Goal: Register for event/course

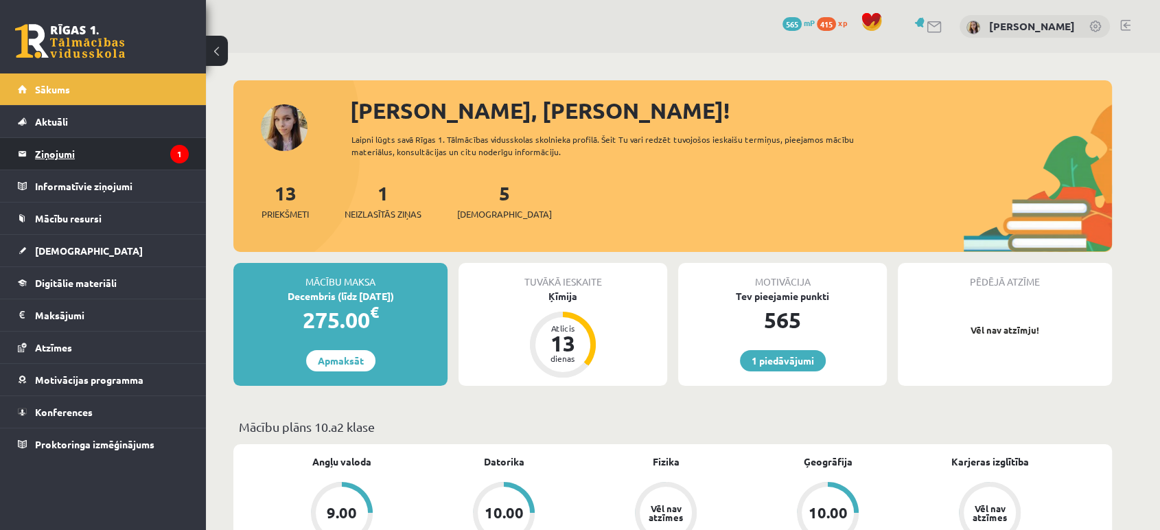
click at [74, 157] on legend "Ziņojumi 1" at bounding box center [112, 154] width 154 height 32
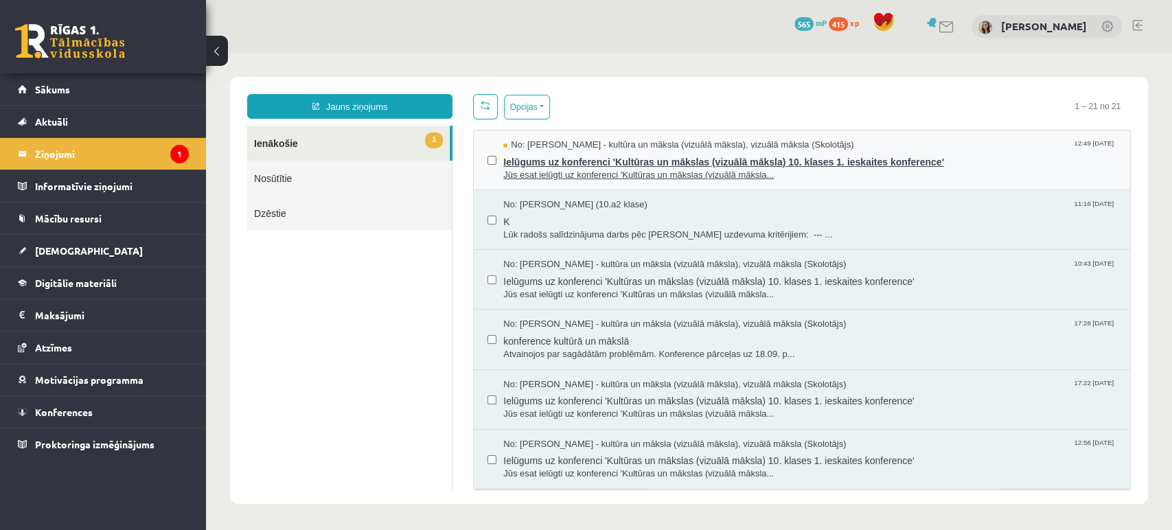
click at [629, 169] on span "Jūs esat ielūgti uz konferenci 'Kultūras un mākslas (vizuālā māksla..." at bounding box center [809, 175] width 613 height 13
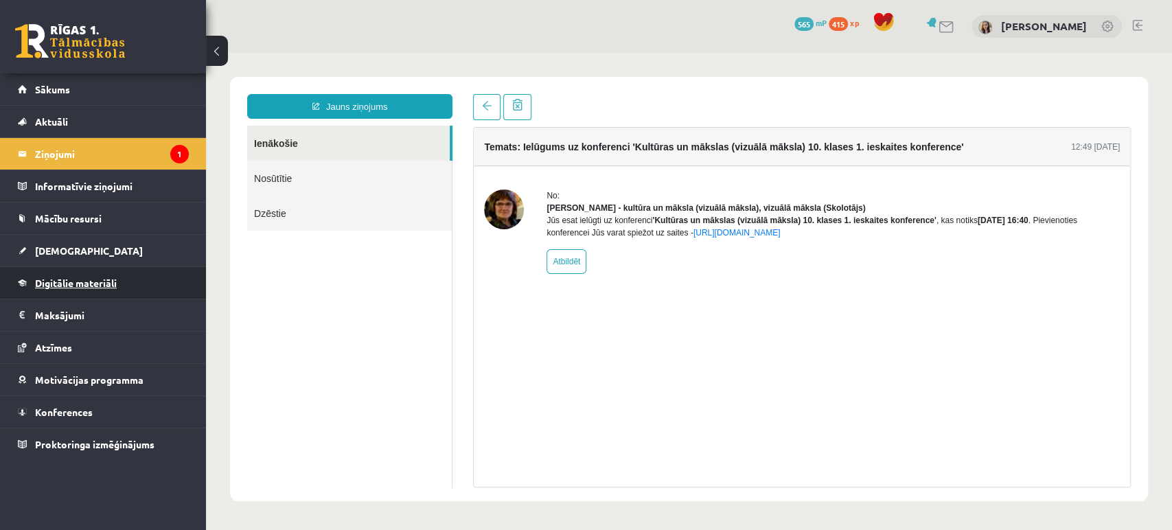
click at [56, 280] on span "Digitālie materiāli" at bounding box center [76, 283] width 82 height 12
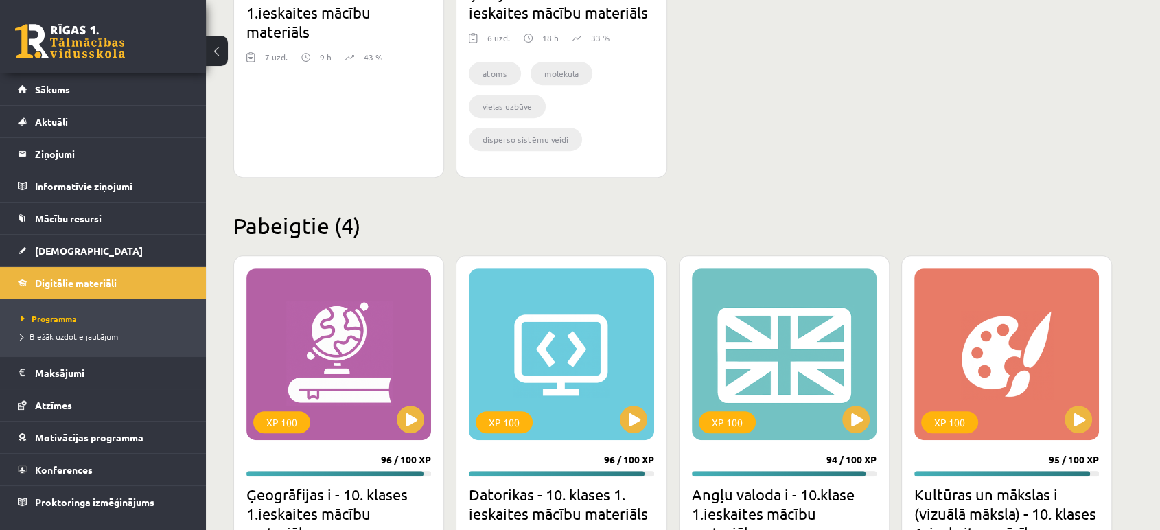
scroll to position [638, 0]
click at [1083, 408] on button at bounding box center [1078, 418] width 27 height 27
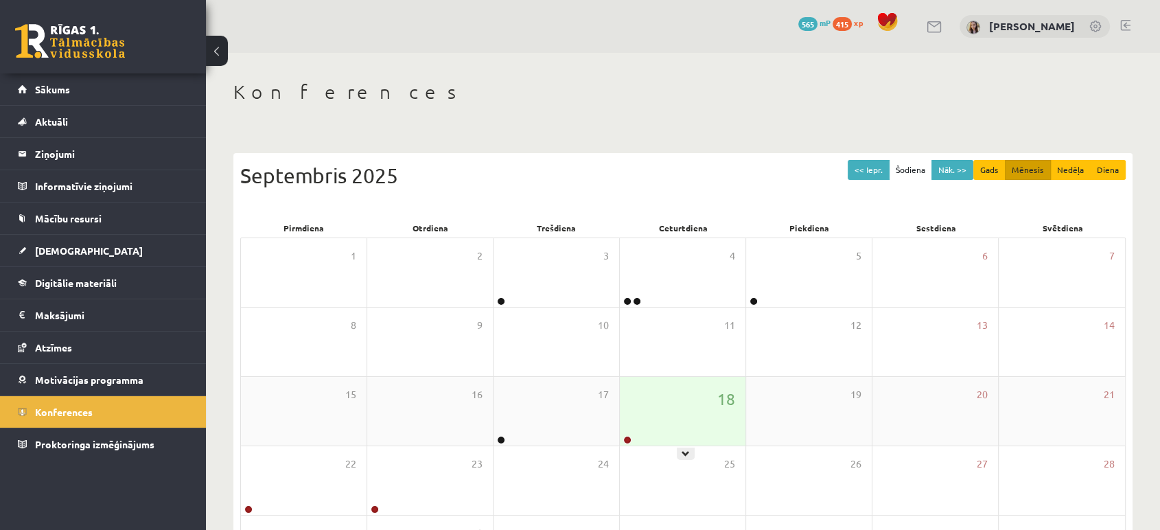
click at [661, 430] on div "18" at bounding box center [683, 411] width 126 height 69
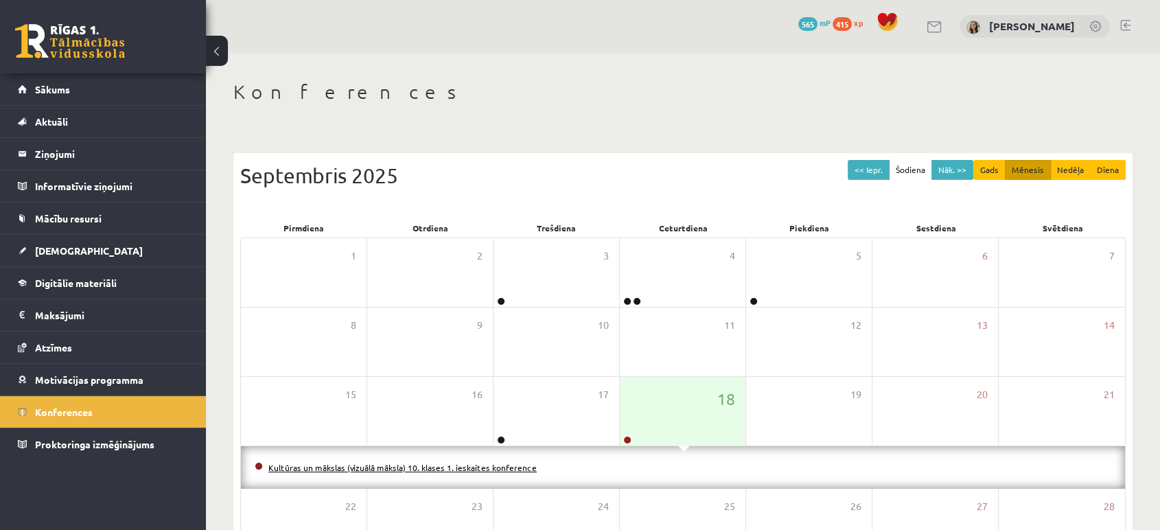
click at [491, 468] on link "Kultūras un mākslas (vizuālā māksla) 10. klases 1. ieskaites konference" at bounding box center [402, 467] width 268 height 11
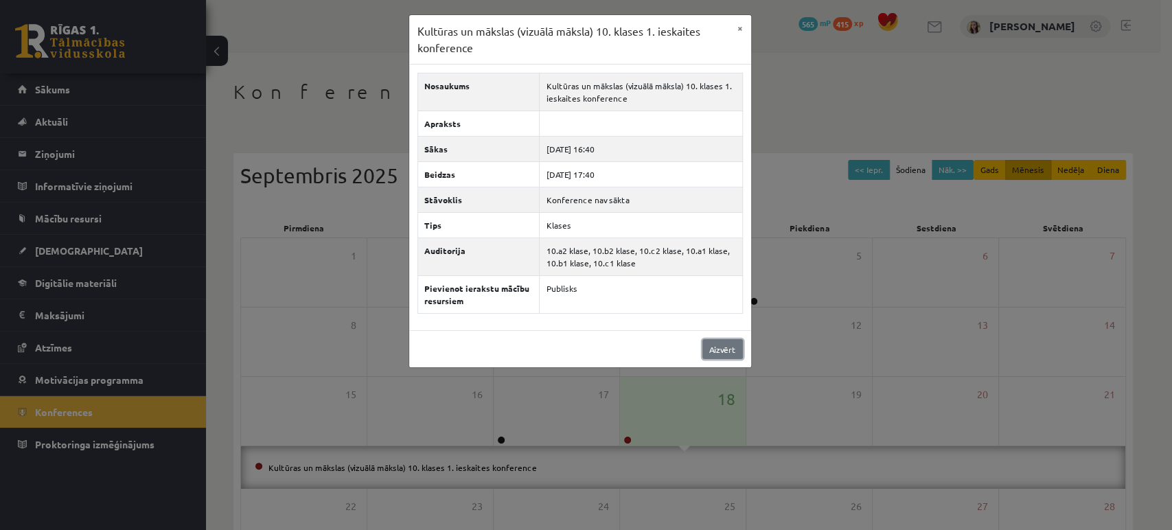
click at [717, 352] on link "Aizvērt" at bounding box center [722, 349] width 40 height 20
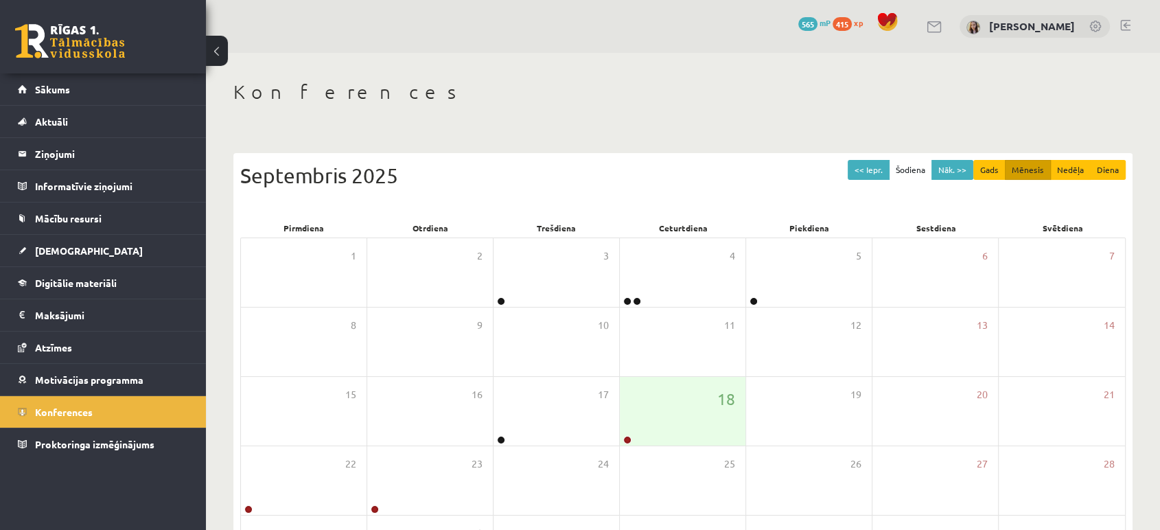
click at [943, 27] on link at bounding box center [935, 27] width 16 height 12
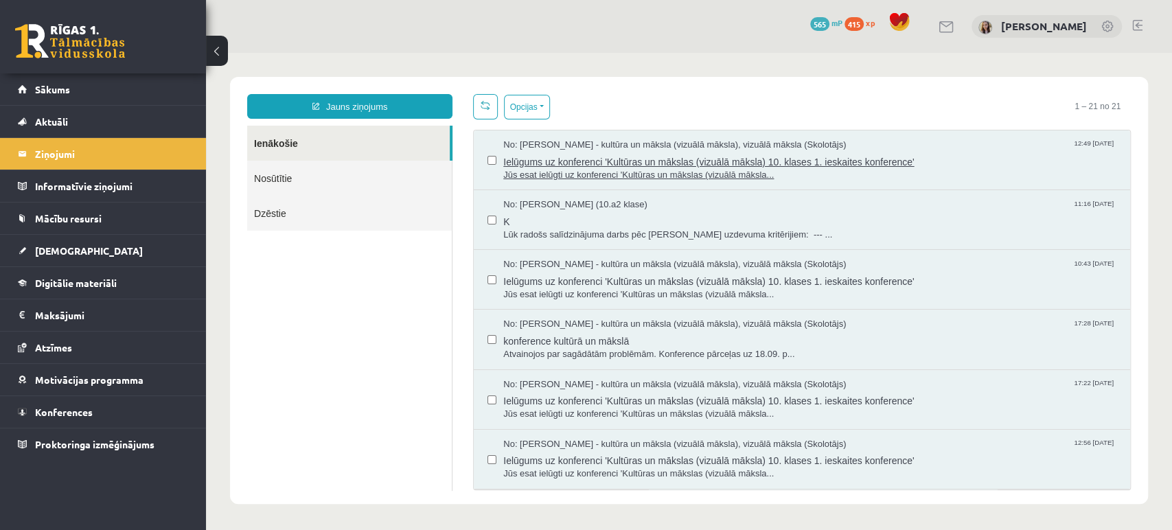
click at [687, 171] on span "Jūs esat ielūgti uz konferenci 'Kultūras un mākslas (vizuālā māksla..." at bounding box center [809, 175] width 613 height 13
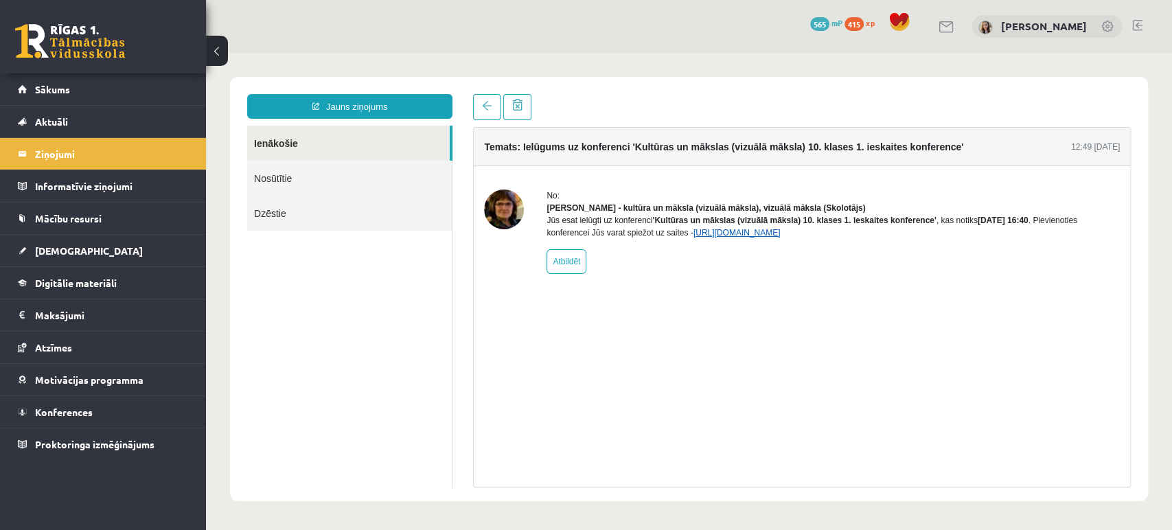
click at [761, 238] on link "https://eskola.r1tv.lv/conferences/5079/join" at bounding box center [736, 233] width 87 height 10
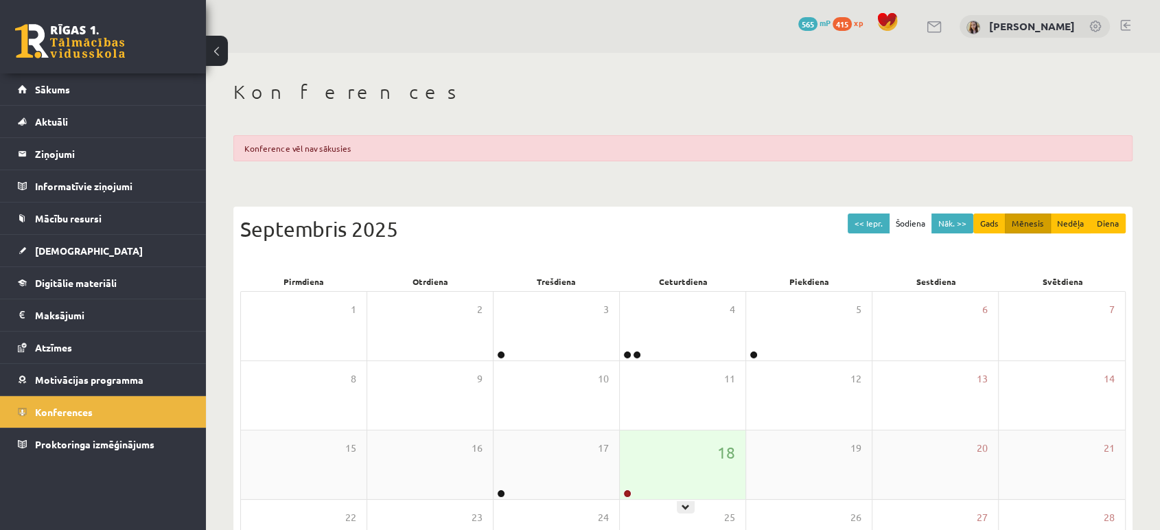
click at [680, 481] on div "18" at bounding box center [683, 464] width 126 height 69
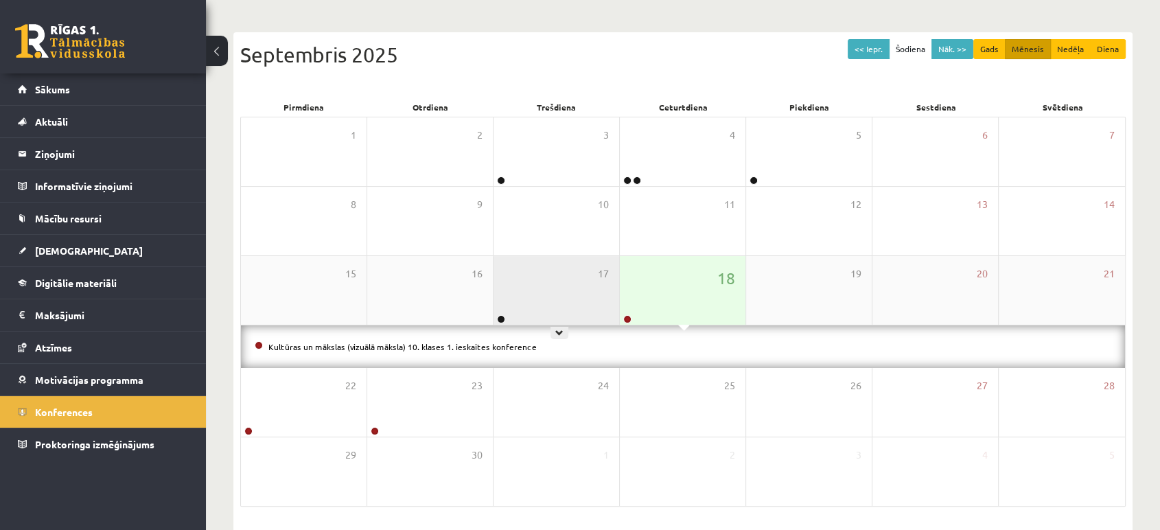
scroll to position [181, 0]
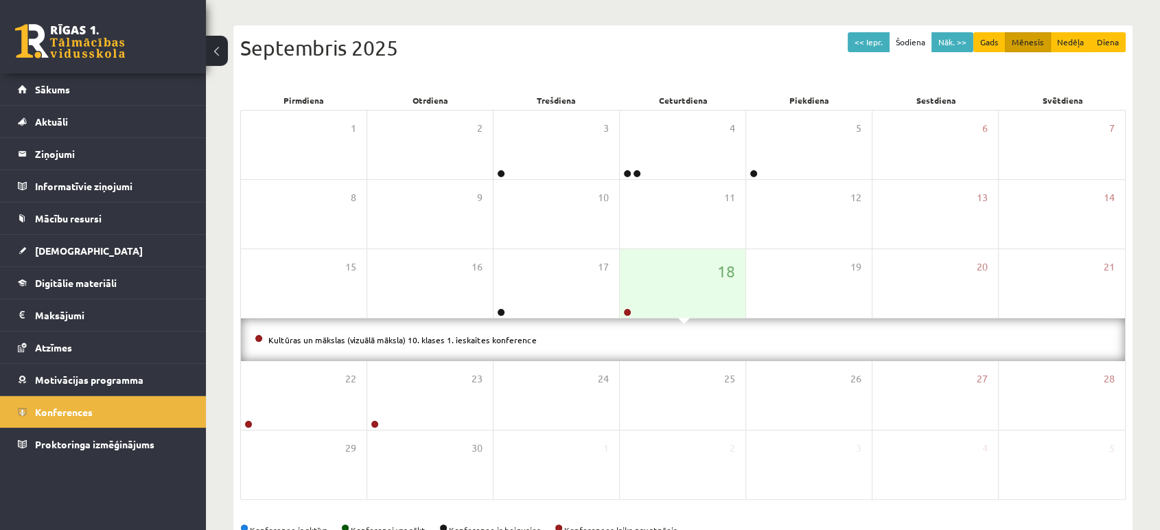
click at [100, 45] on link at bounding box center [70, 41] width 110 height 34
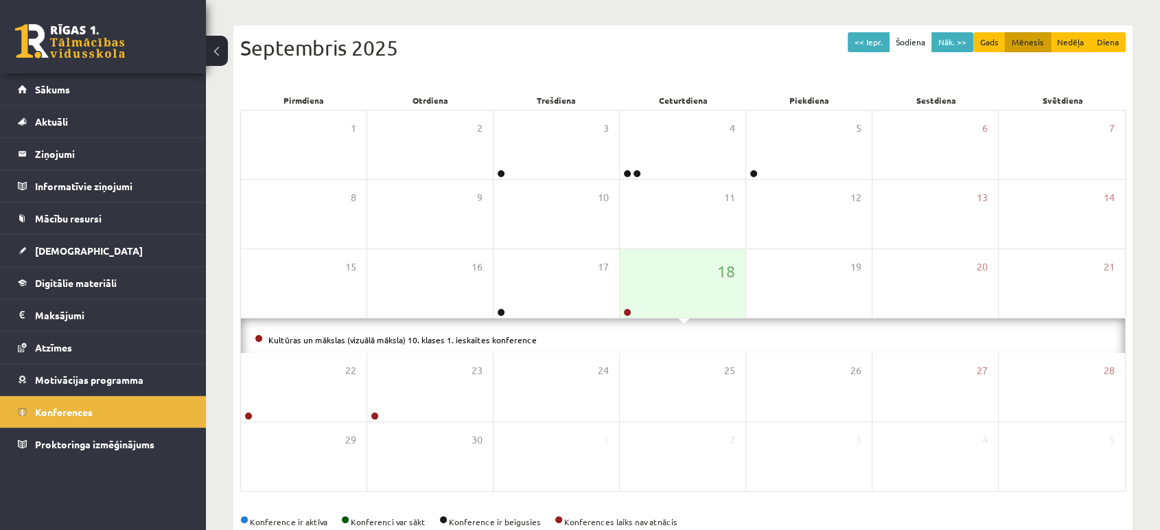
scroll to position [178, 0]
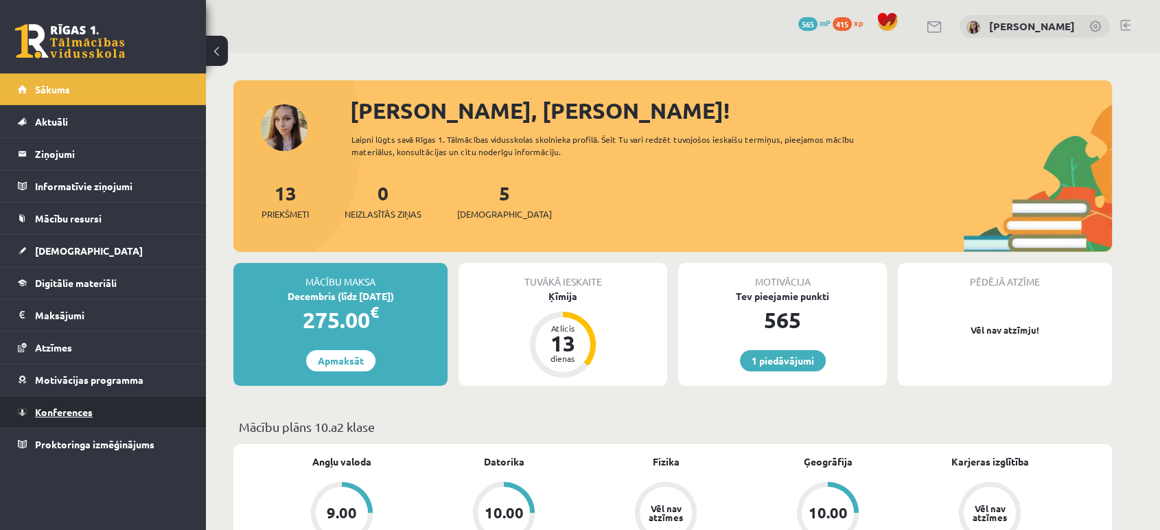
click at [54, 410] on span "Konferences" at bounding box center [64, 412] width 58 height 12
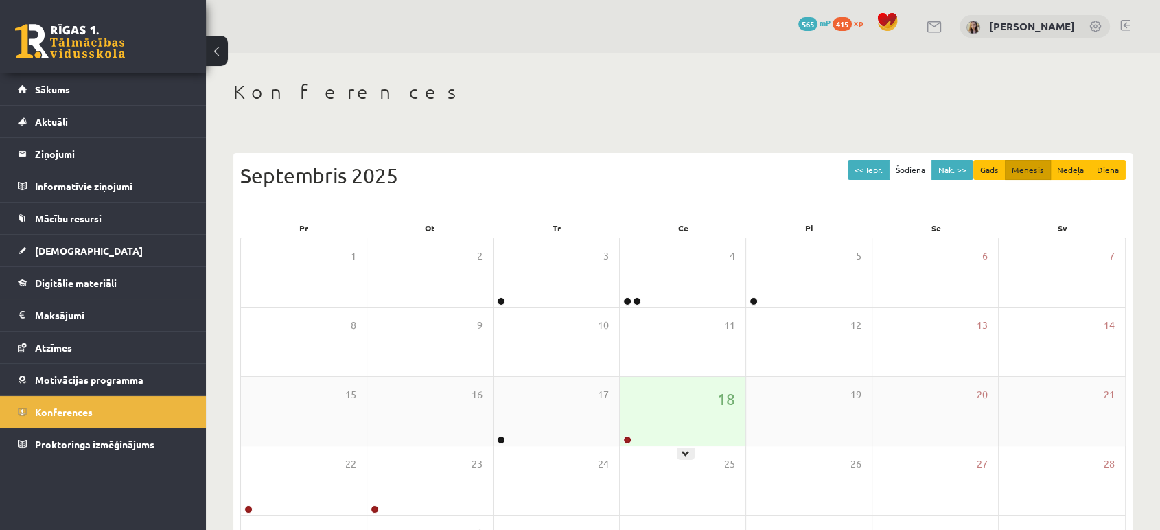
click at [625, 439] on link at bounding box center [627, 440] width 8 height 8
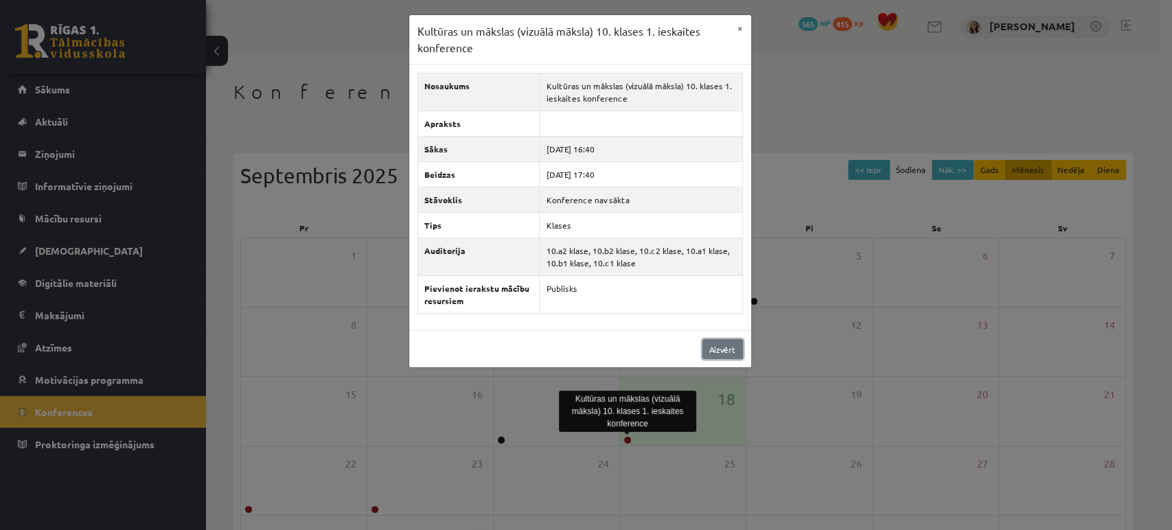
click at [710, 345] on link "Aizvērt" at bounding box center [722, 349] width 40 height 20
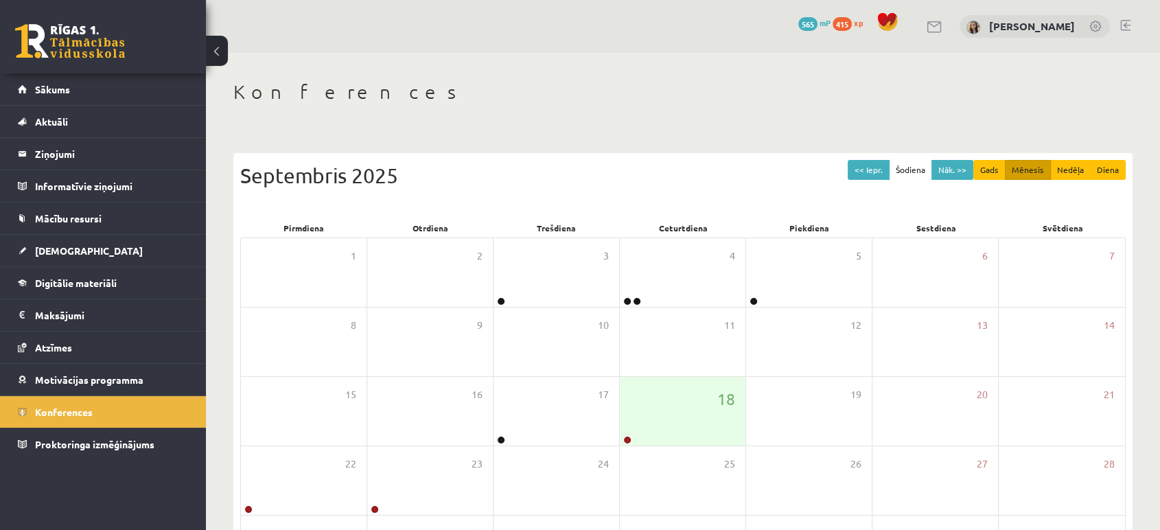
click at [943, 30] on link at bounding box center [935, 27] width 16 height 12
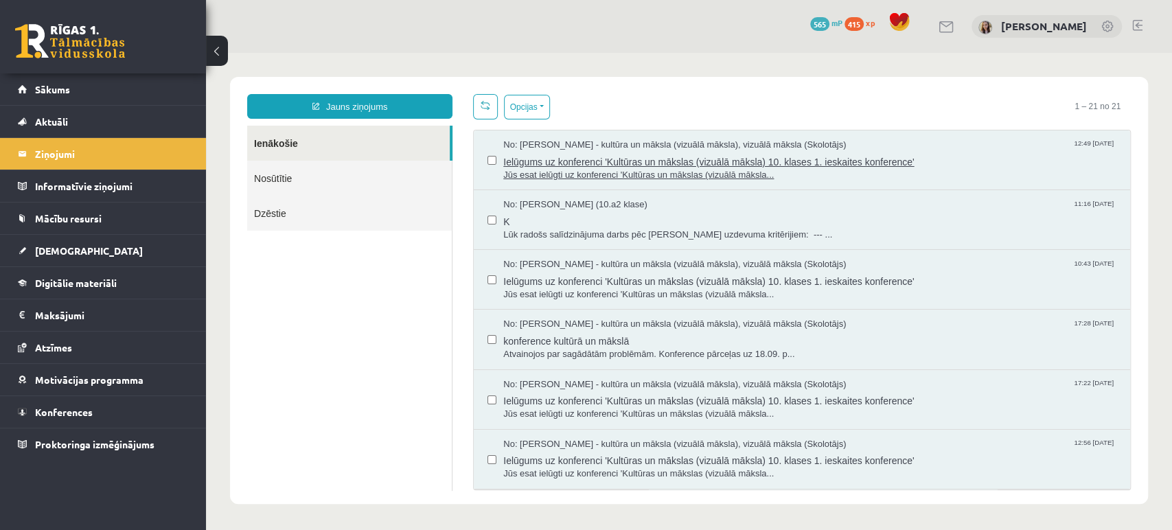
click at [748, 169] on span "Jūs esat ielūgti uz konferenci 'Kultūras un mākslas (vizuālā māksla..." at bounding box center [809, 175] width 613 height 13
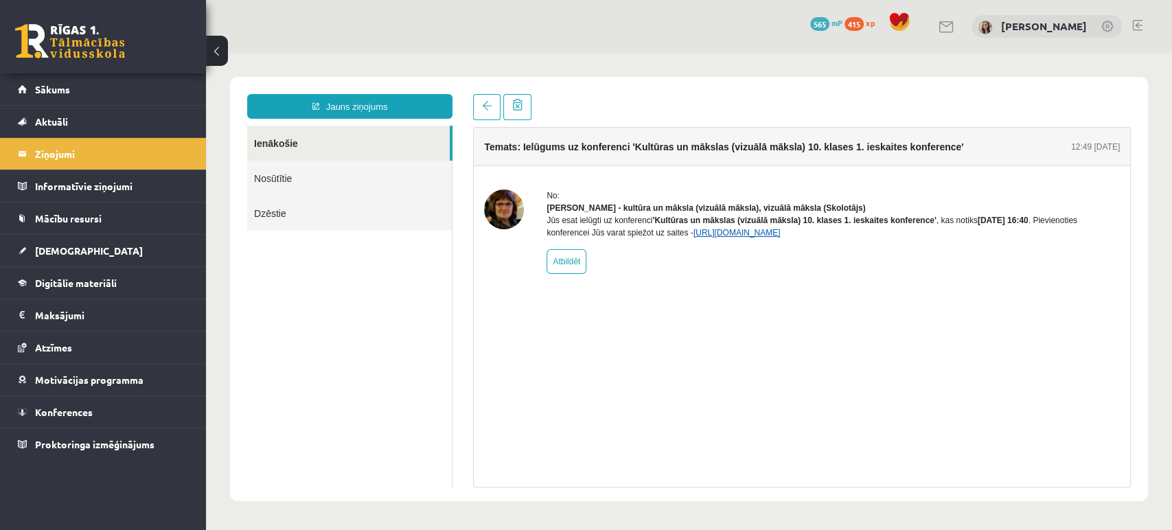
click at [776, 238] on link "https://eskola.r1tv.lv/conferences/5079/join" at bounding box center [736, 233] width 87 height 10
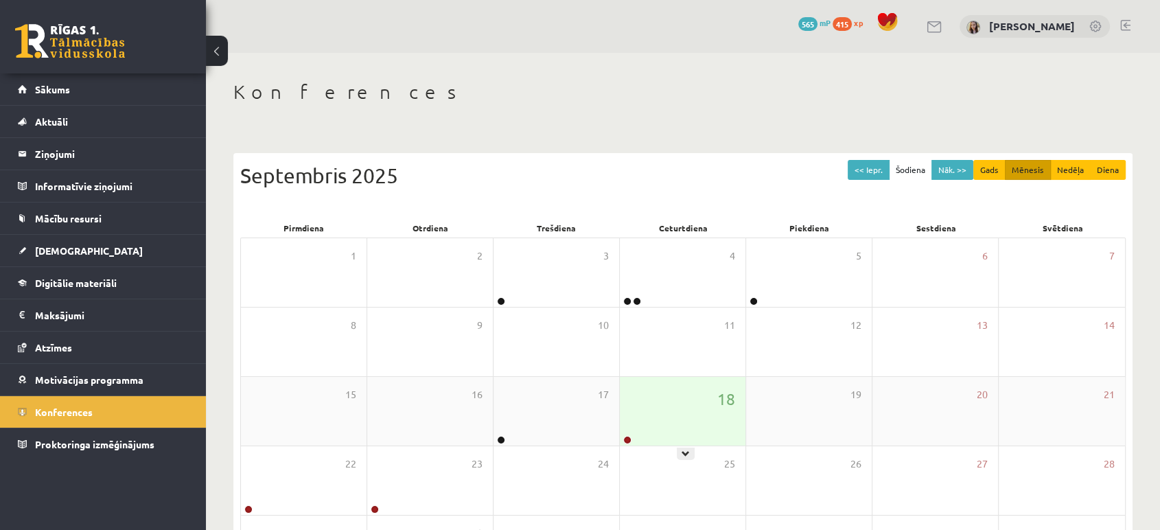
click at [701, 383] on div "18" at bounding box center [683, 411] width 126 height 69
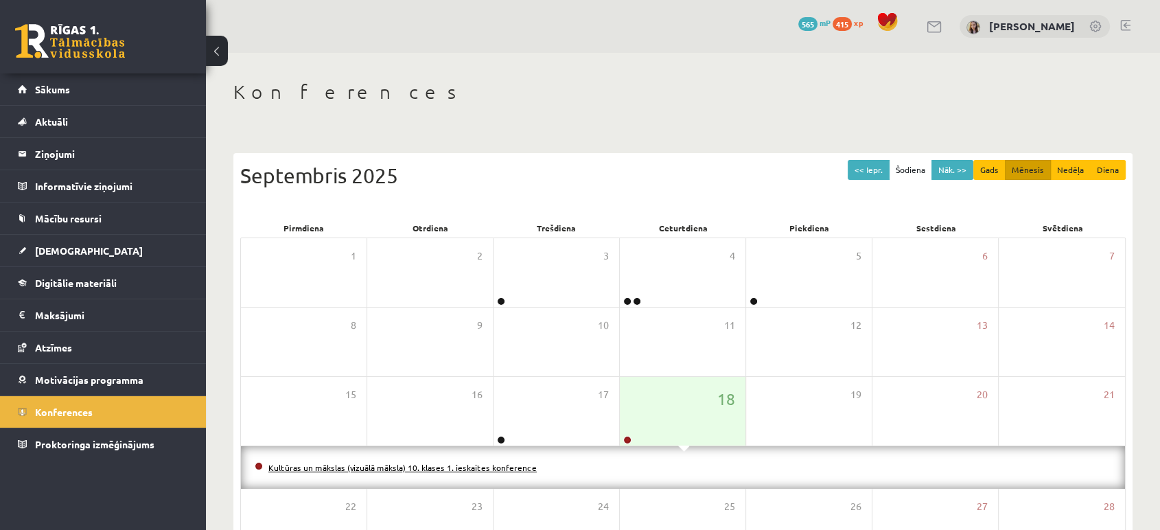
click at [500, 465] on link "Kultūras un mākslas (vizuālā māksla) 10. klases 1. ieskaites konference" at bounding box center [402, 467] width 268 height 11
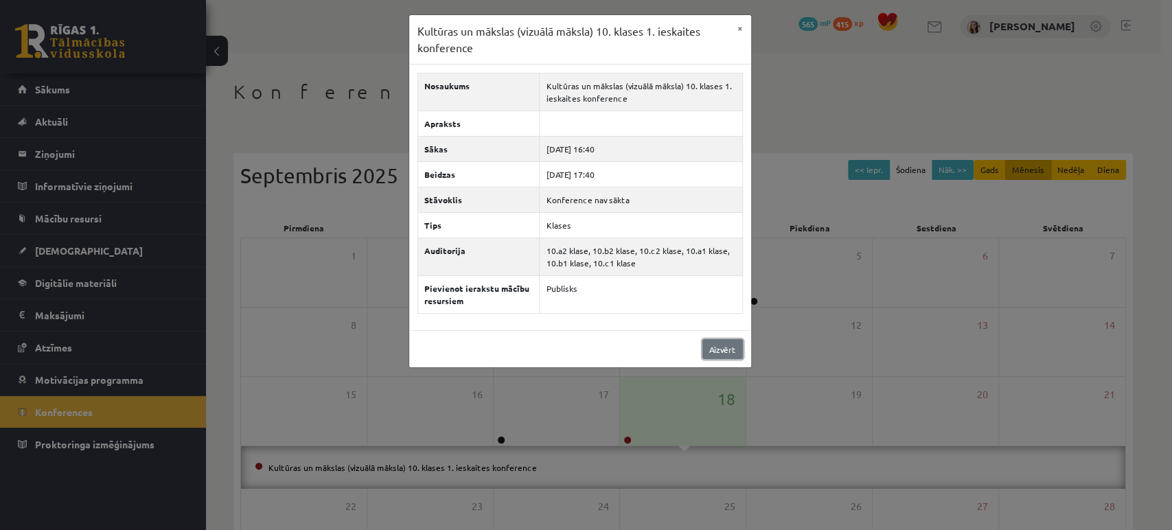
click at [717, 349] on link "Aizvērt" at bounding box center [722, 349] width 40 height 20
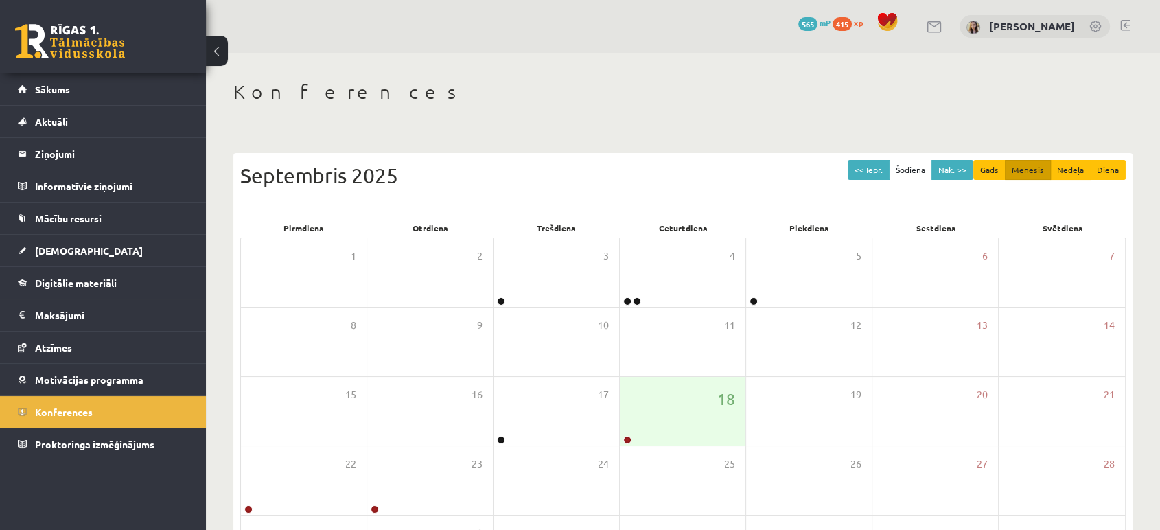
click at [45, 58] on link at bounding box center [70, 41] width 110 height 34
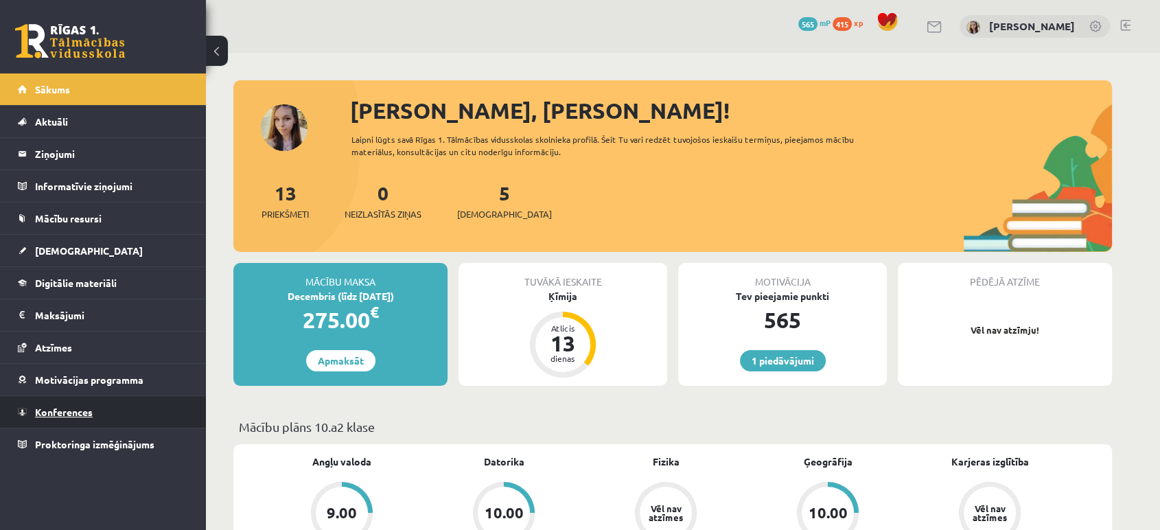
click at [88, 416] on span "Konferences" at bounding box center [64, 412] width 58 height 12
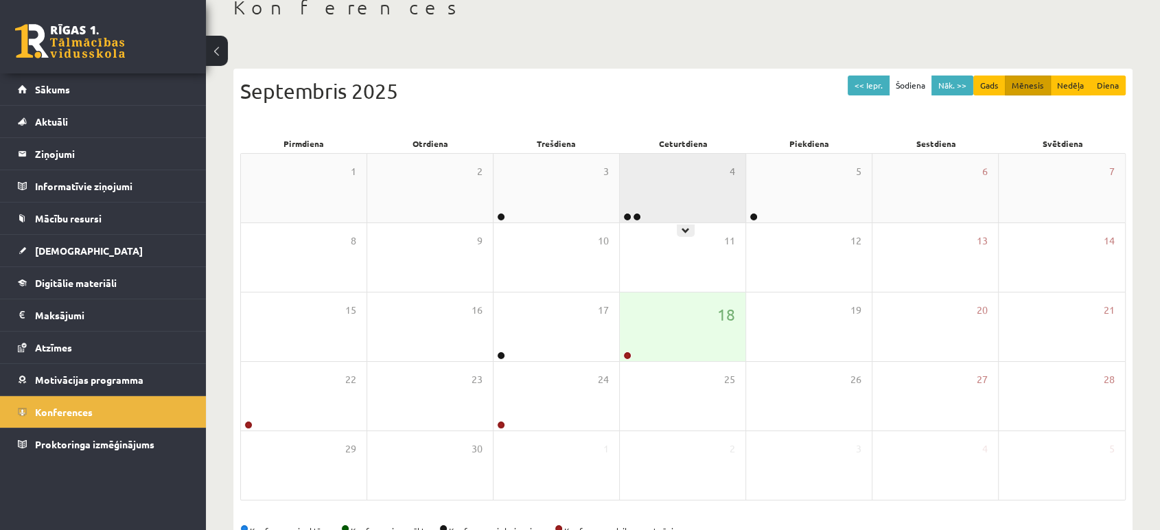
scroll to position [97, 0]
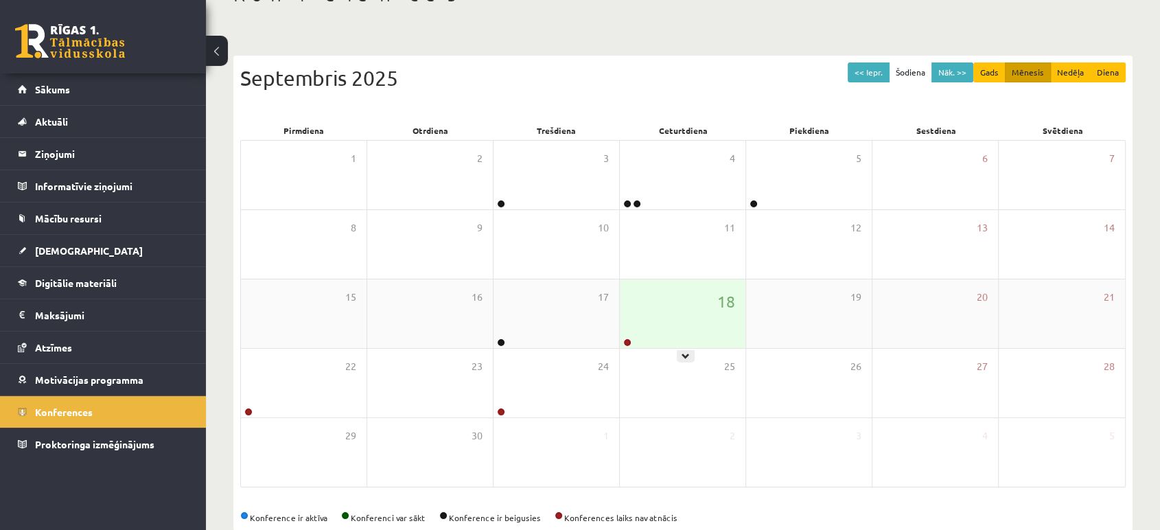
click at [693, 312] on div "18" at bounding box center [683, 313] width 126 height 69
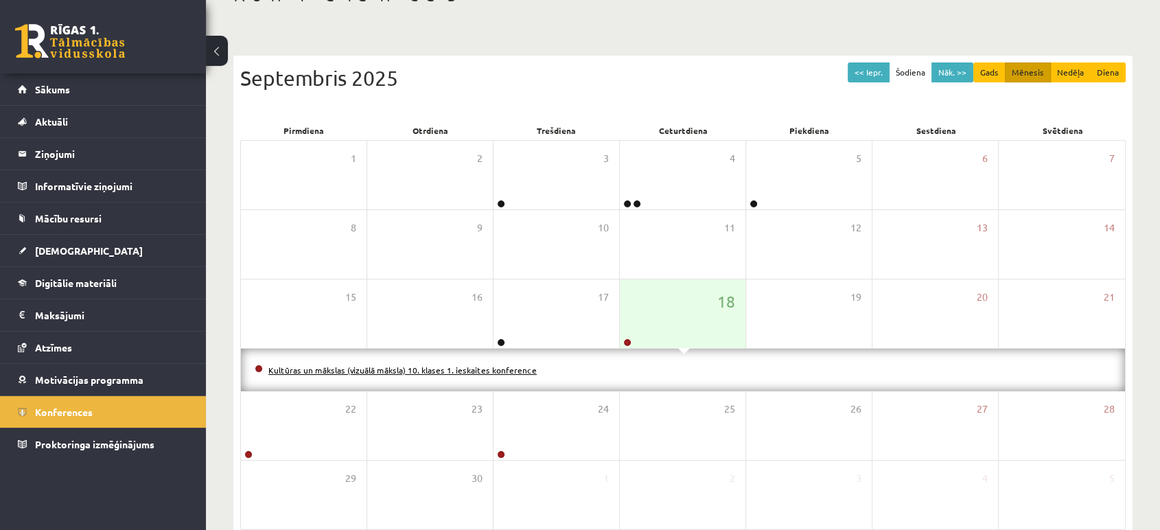
click at [505, 372] on link "Kultūras un mākslas (vizuālā māksla) 10. klases 1. ieskaites konference" at bounding box center [402, 369] width 268 height 11
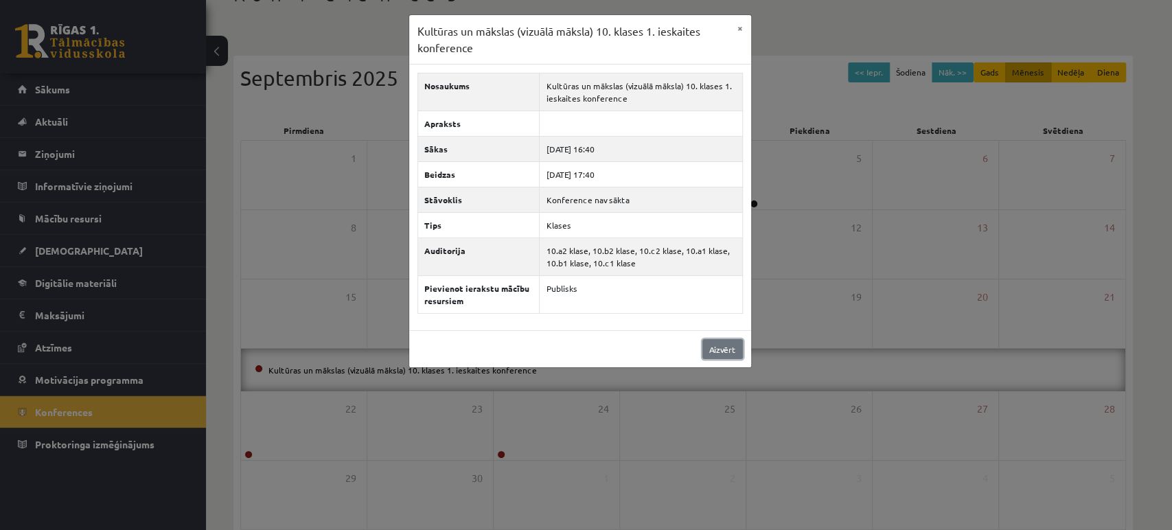
click at [727, 347] on link "Aizvērt" at bounding box center [722, 349] width 40 height 20
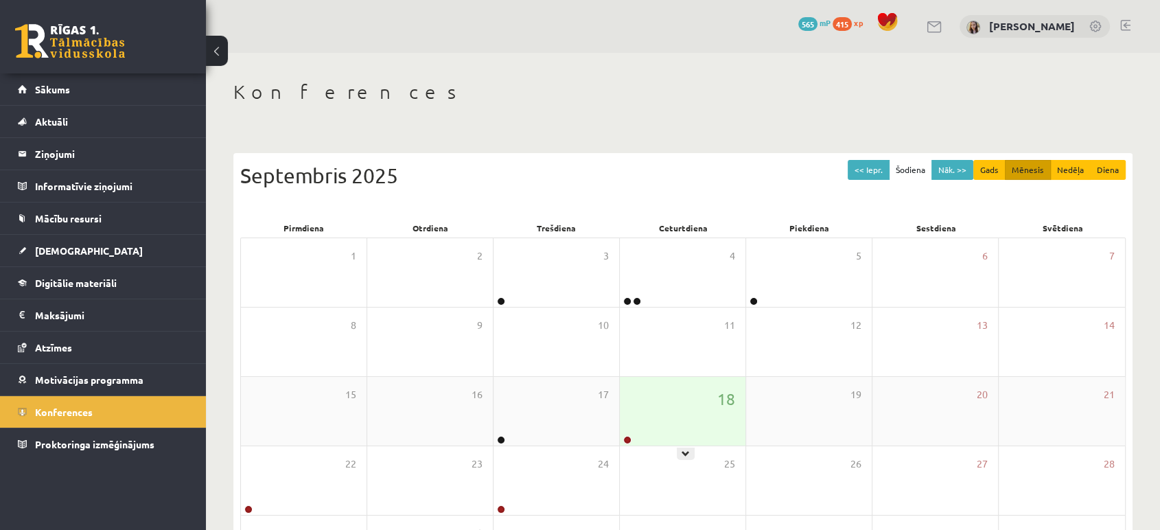
click at [675, 404] on div "18" at bounding box center [683, 411] width 126 height 69
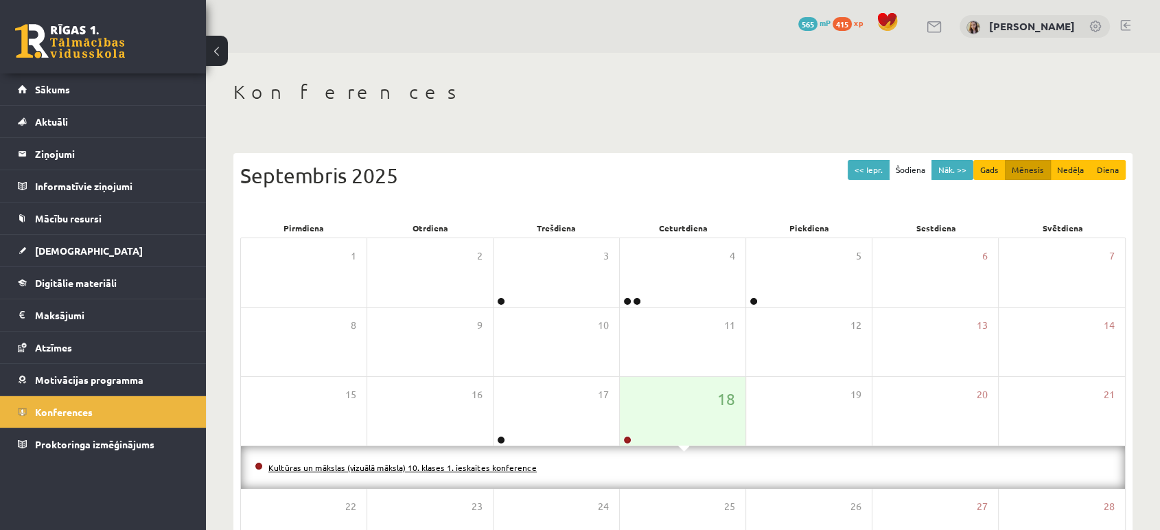
click at [509, 466] on link "Kultūras un mākslas (vizuālā māksla) 10. klases 1. ieskaites konference" at bounding box center [402, 467] width 268 height 11
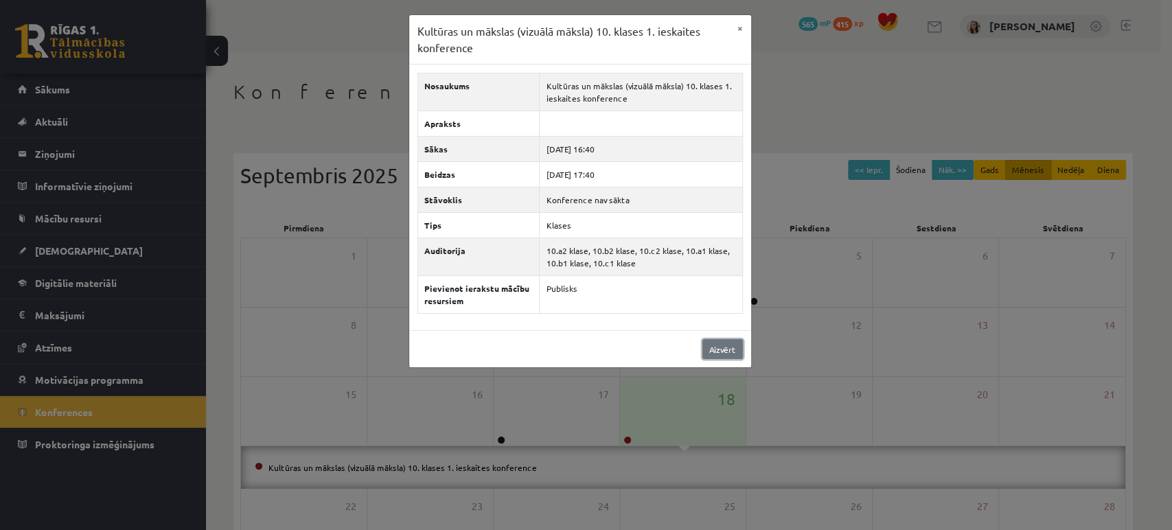
click at [719, 346] on link "Aizvērt" at bounding box center [722, 349] width 40 height 20
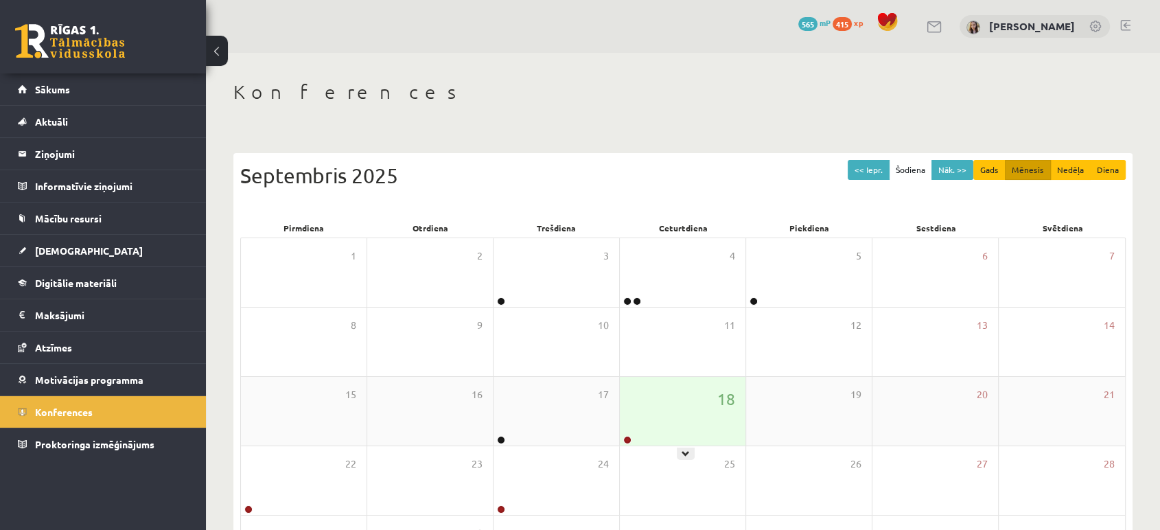
click at [672, 394] on div "18" at bounding box center [683, 411] width 126 height 69
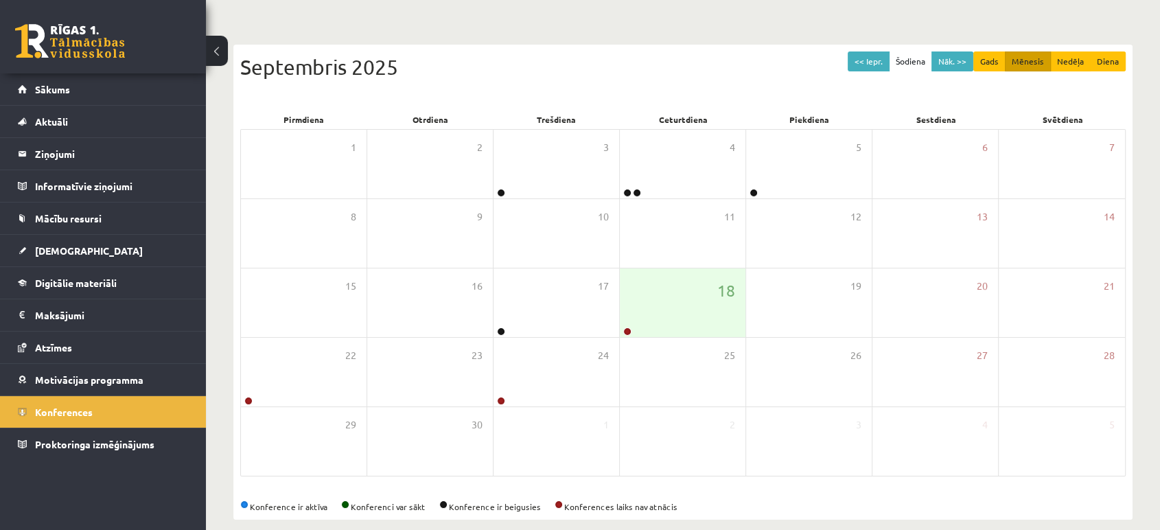
scroll to position [113, 0]
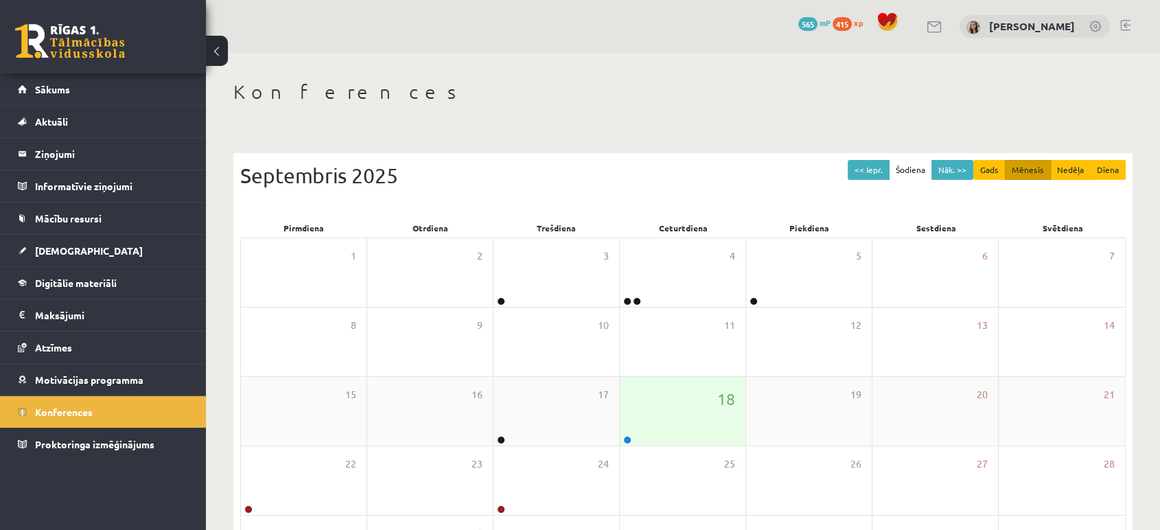
click at [684, 397] on div "18" at bounding box center [683, 411] width 126 height 69
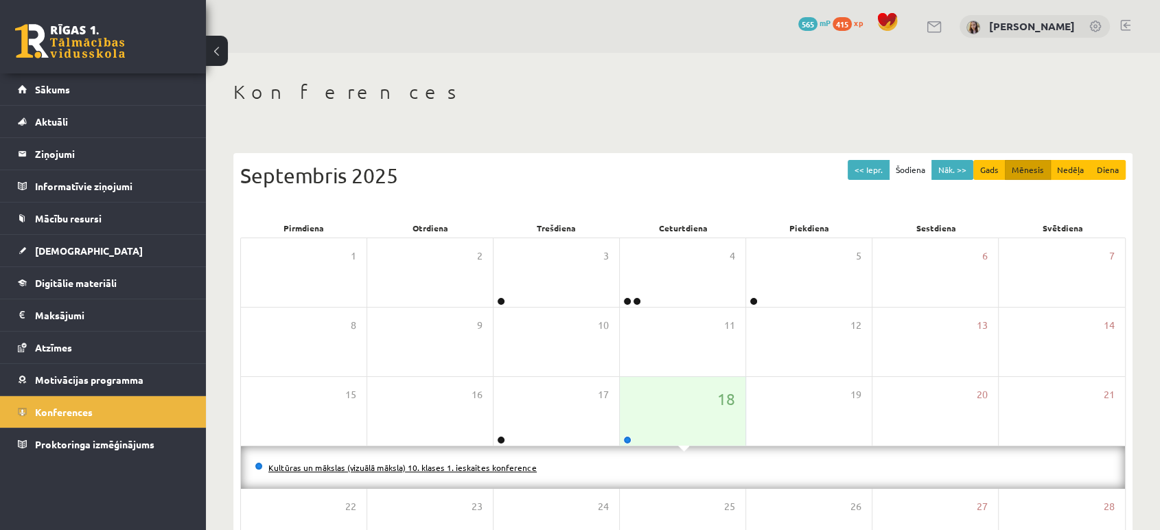
click at [415, 467] on link "Kultūras un mākslas (vizuālā māksla) 10. klases 1. ieskaites konference" at bounding box center [402, 467] width 268 height 11
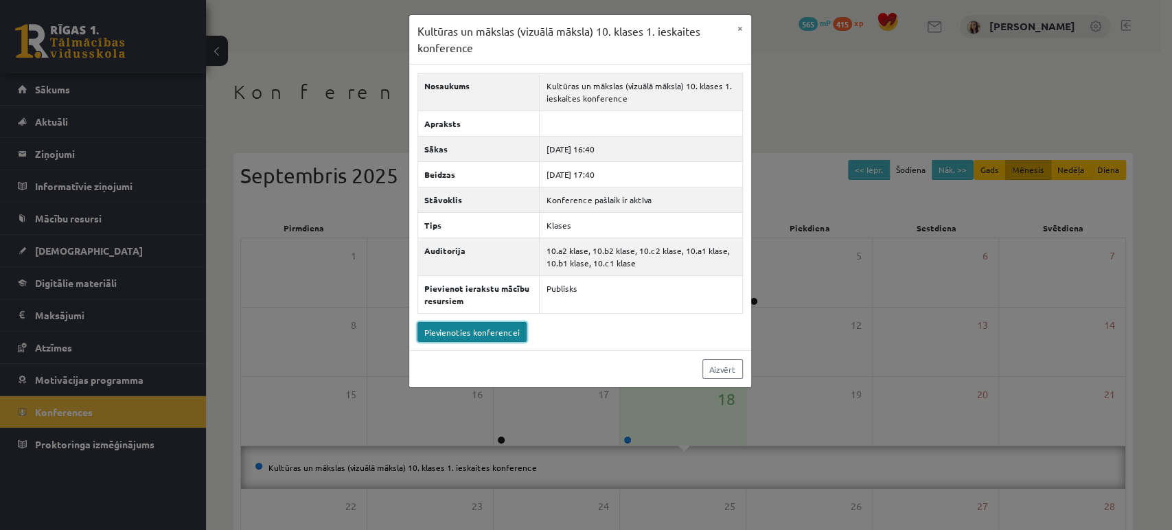
click at [491, 332] on link "Pievienoties konferencei" at bounding box center [471, 332] width 109 height 20
